Goal: Answer question/provide support

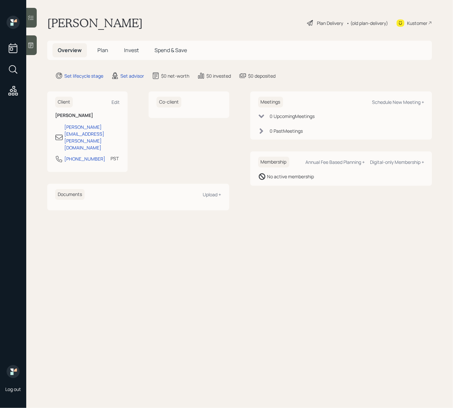
click at [416, 22] on div "Kustomer" at bounding box center [417, 23] width 20 height 7
click at [32, 48] on icon at bounding box center [31, 45] width 7 height 7
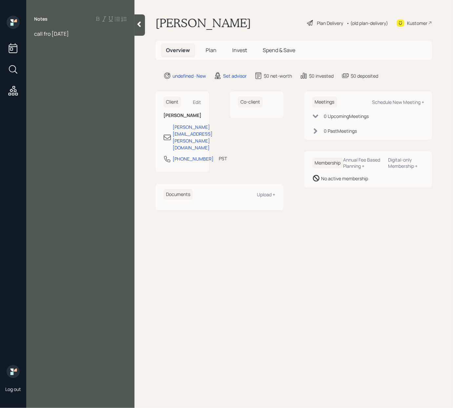
click at [48, 31] on span "call fro friday" at bounding box center [51, 33] width 35 height 7
click at [87, 65] on div "Notes call for friday" at bounding box center [80, 208] width 108 height 385
click at [139, 25] on icon at bounding box center [139, 25] width 4 height 6
